Goal: Navigation & Orientation: Find specific page/section

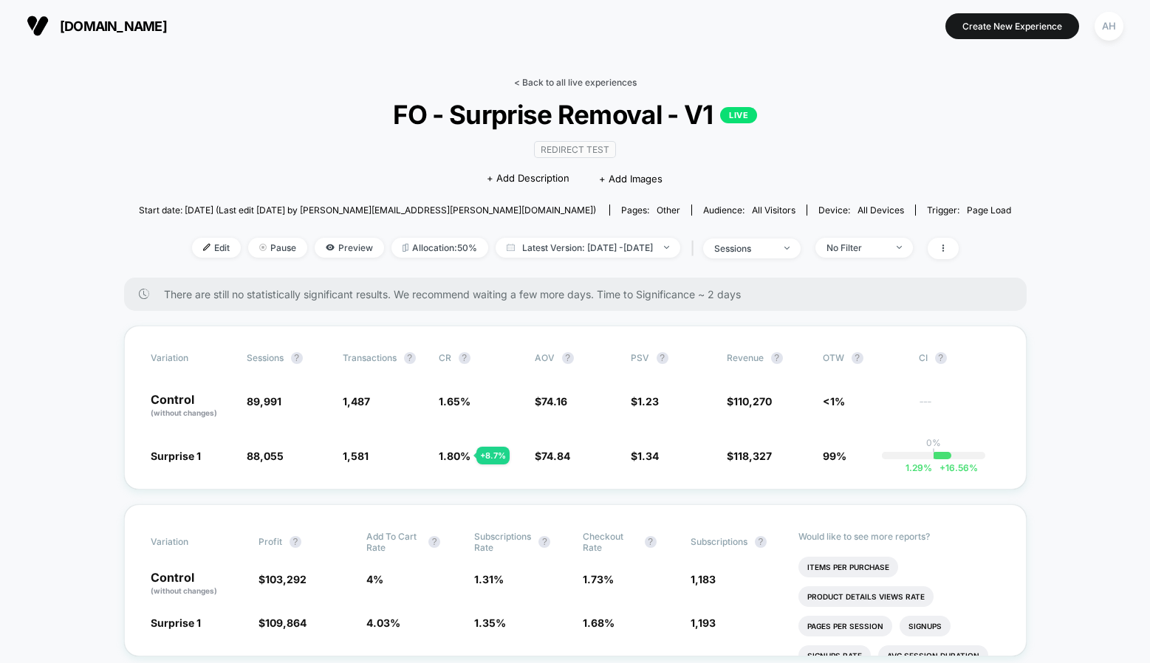
click at [550, 81] on link "< Back to all live experiences" at bounding box center [575, 82] width 123 height 11
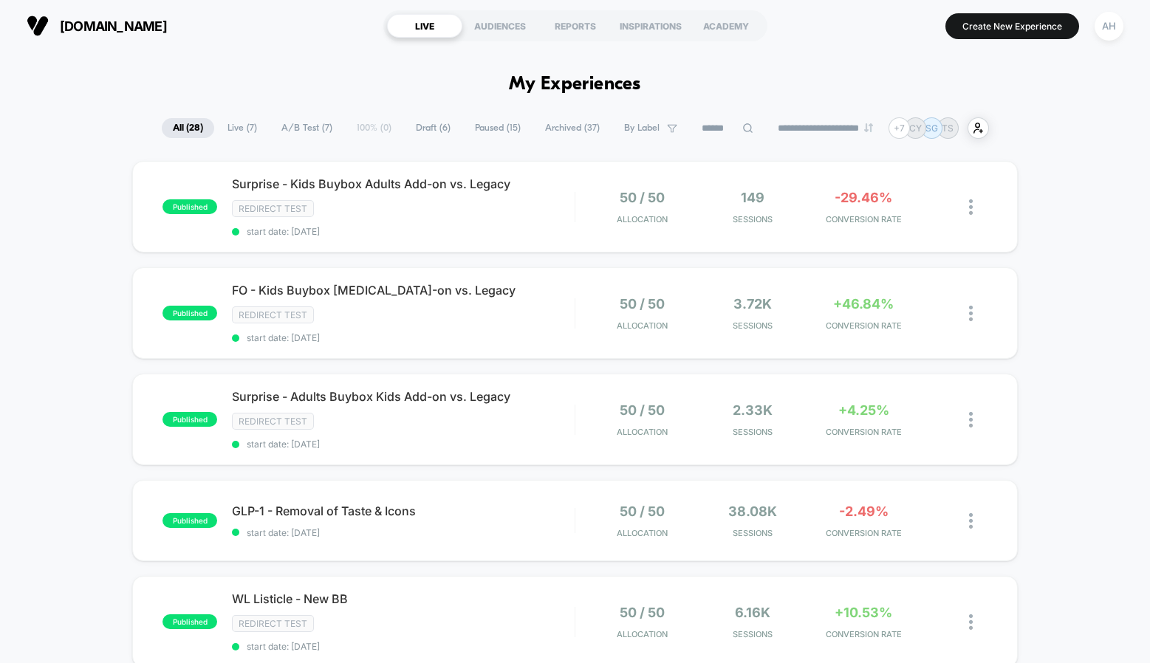
scroll to position [66, 0]
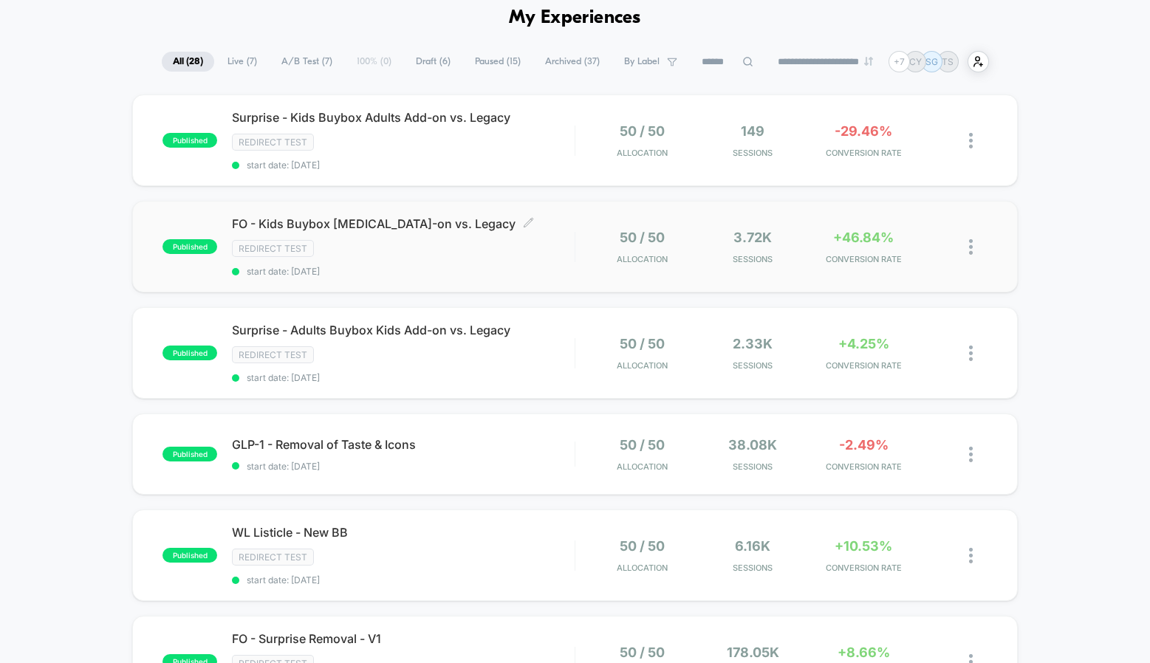
click at [396, 251] on div "Redirect Test" at bounding box center [403, 248] width 343 height 17
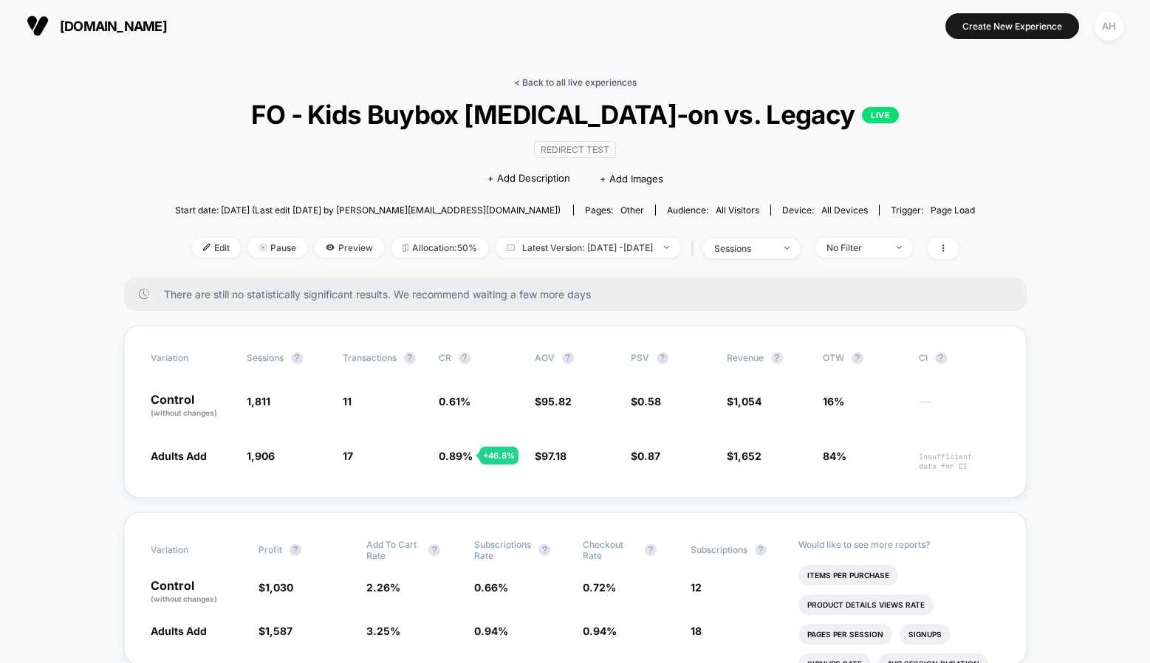
click at [603, 80] on link "< Back to all live experiences" at bounding box center [575, 82] width 123 height 11
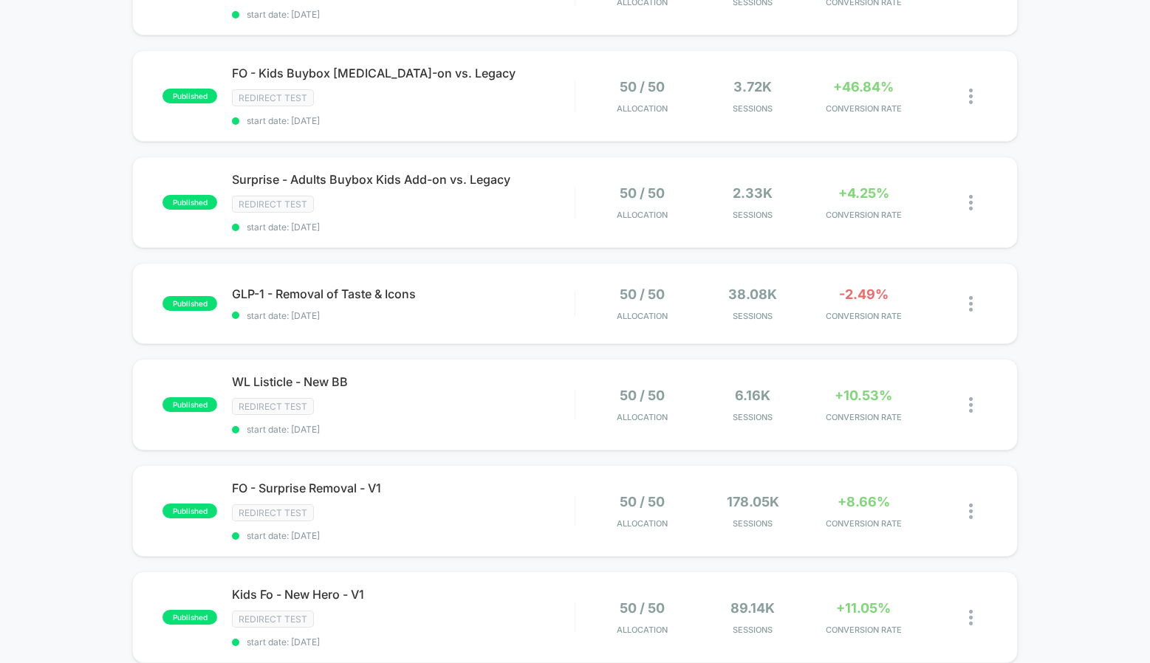
scroll to position [227, 0]
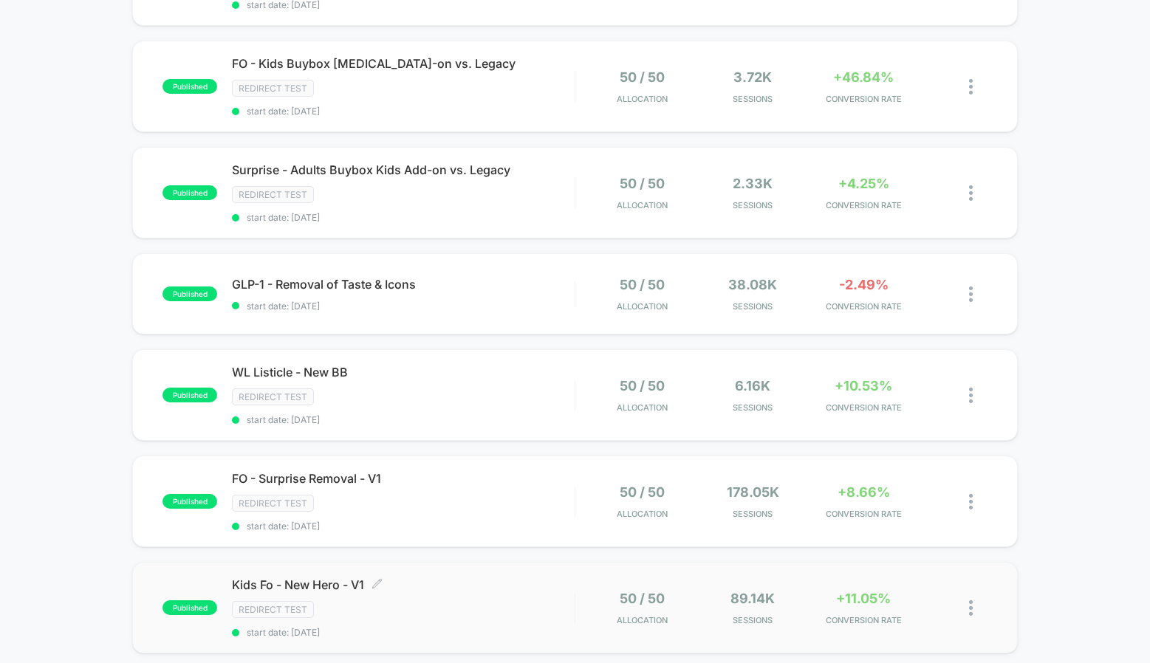
click at [466, 581] on span "Kids Fo - New Hero - V1 Click to edit experience details" at bounding box center [403, 585] width 343 height 15
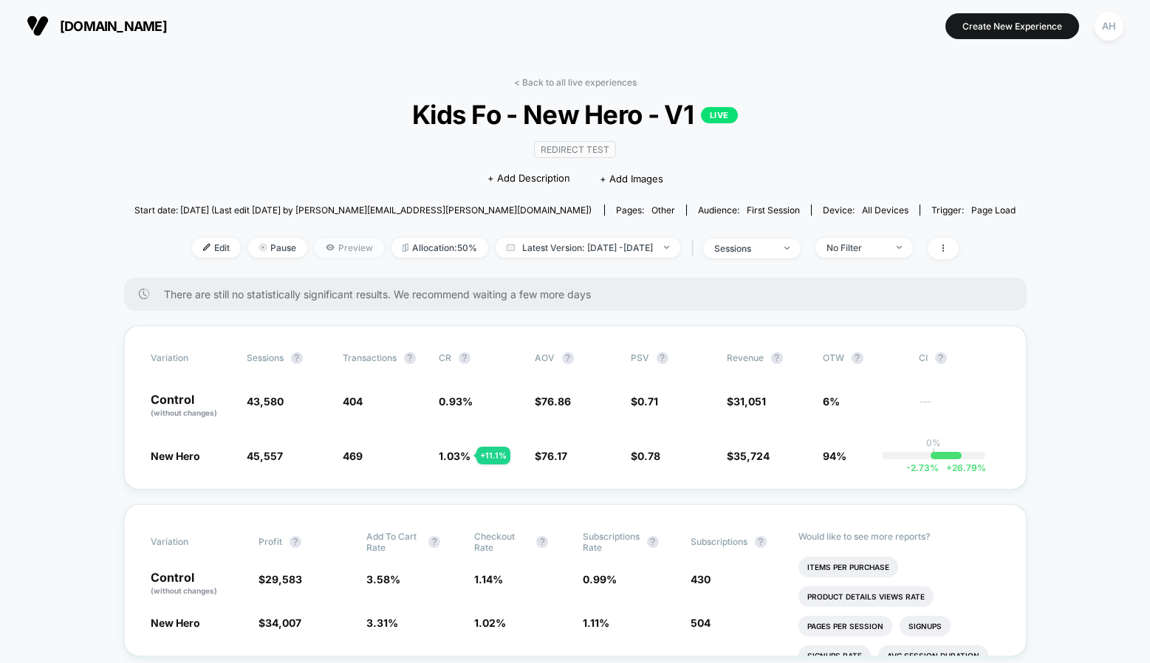
click at [330, 239] on span "Preview" at bounding box center [349, 248] width 69 height 20
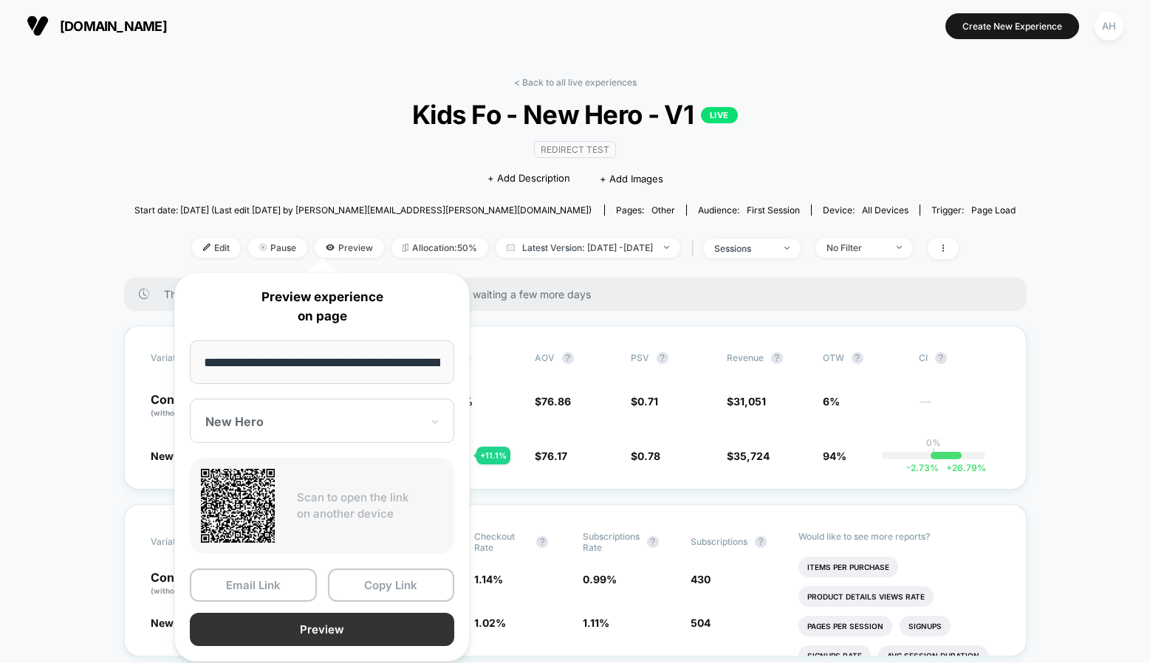
click at [326, 631] on button "Preview" at bounding box center [322, 629] width 264 height 33
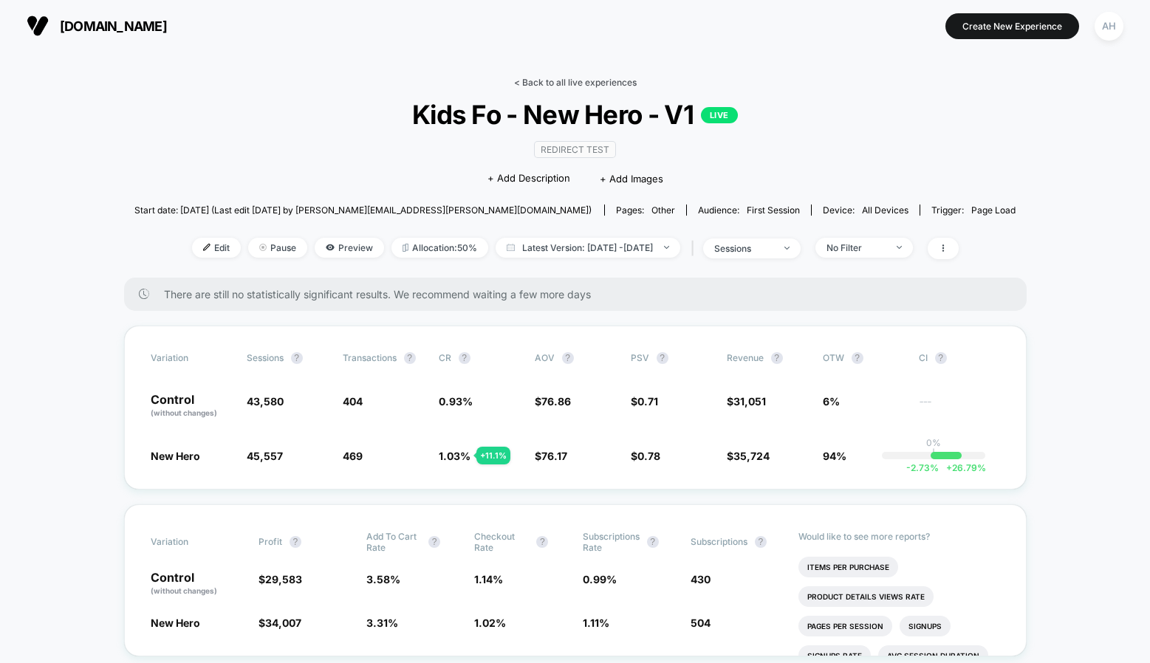
click at [544, 80] on link "< Back to all live experiences" at bounding box center [575, 82] width 123 height 11
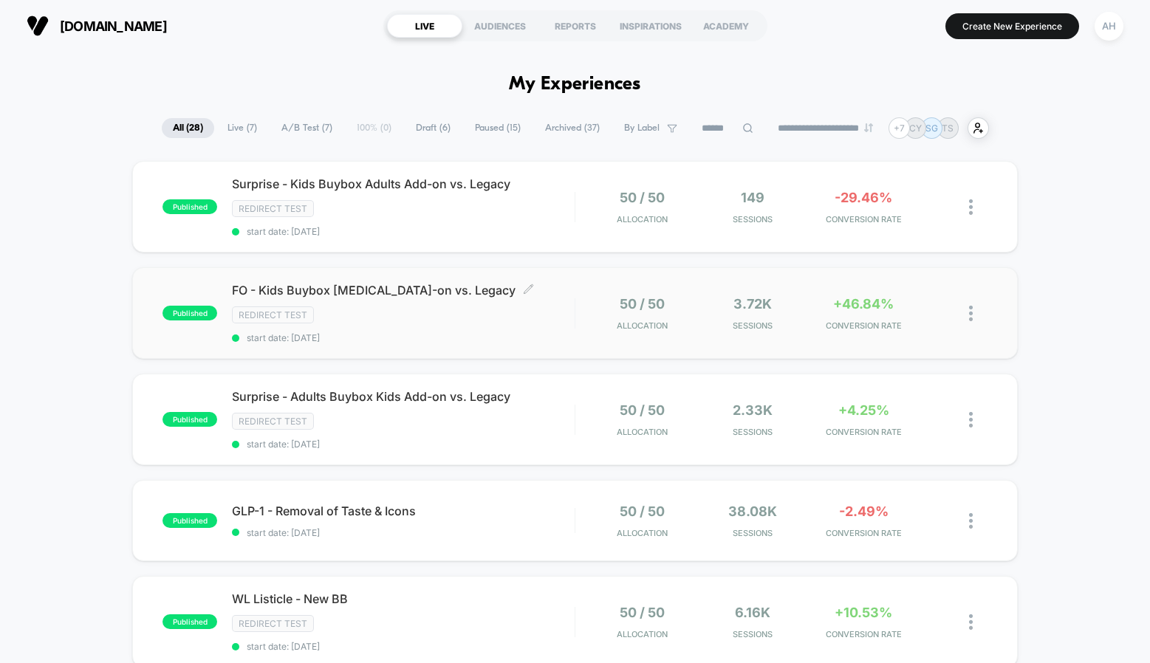
click at [527, 325] on div "FO - Kids Buybox [MEDICAL_DATA]-on vs. Legacy Click to edit experience details …" at bounding box center [403, 313] width 343 height 61
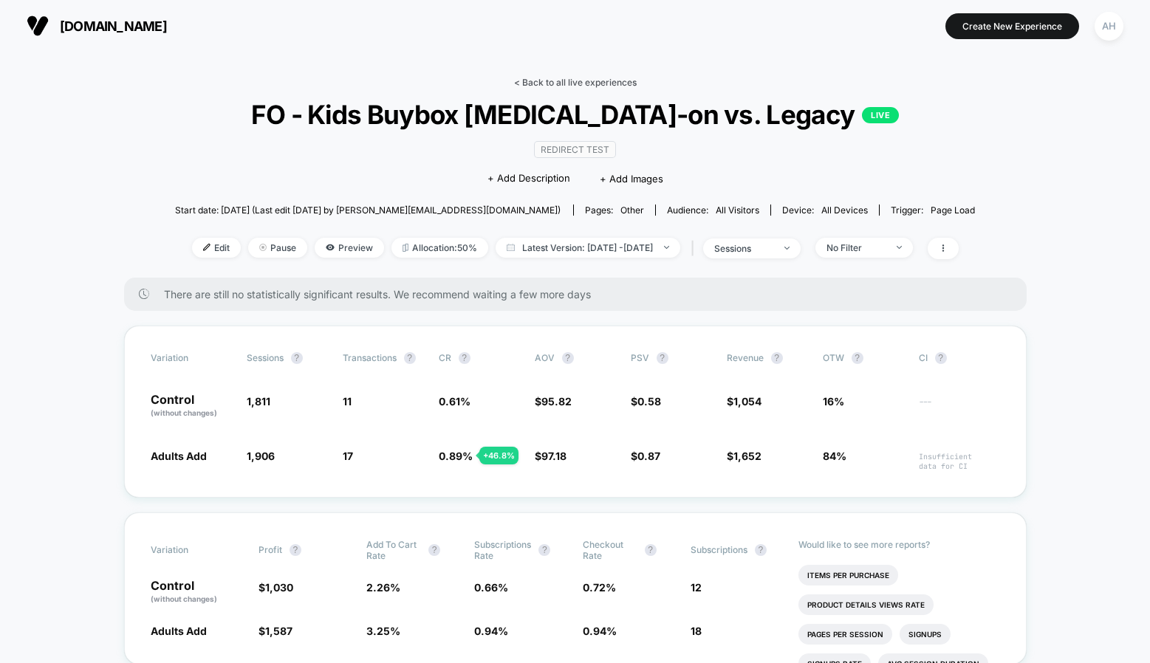
click at [573, 82] on link "< Back to all live experiences" at bounding box center [575, 82] width 123 height 11
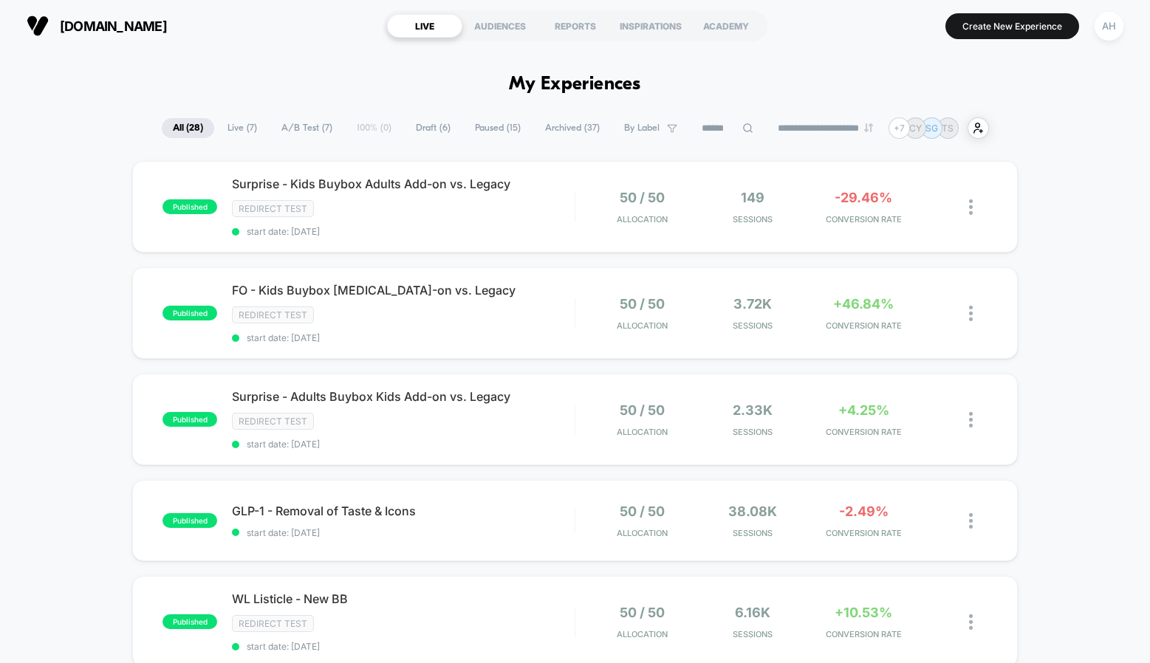
click at [337, 36] on section "[DOMAIN_NAME]" at bounding box center [197, 25] width 350 height 37
